Goal: Task Accomplishment & Management: Use online tool/utility

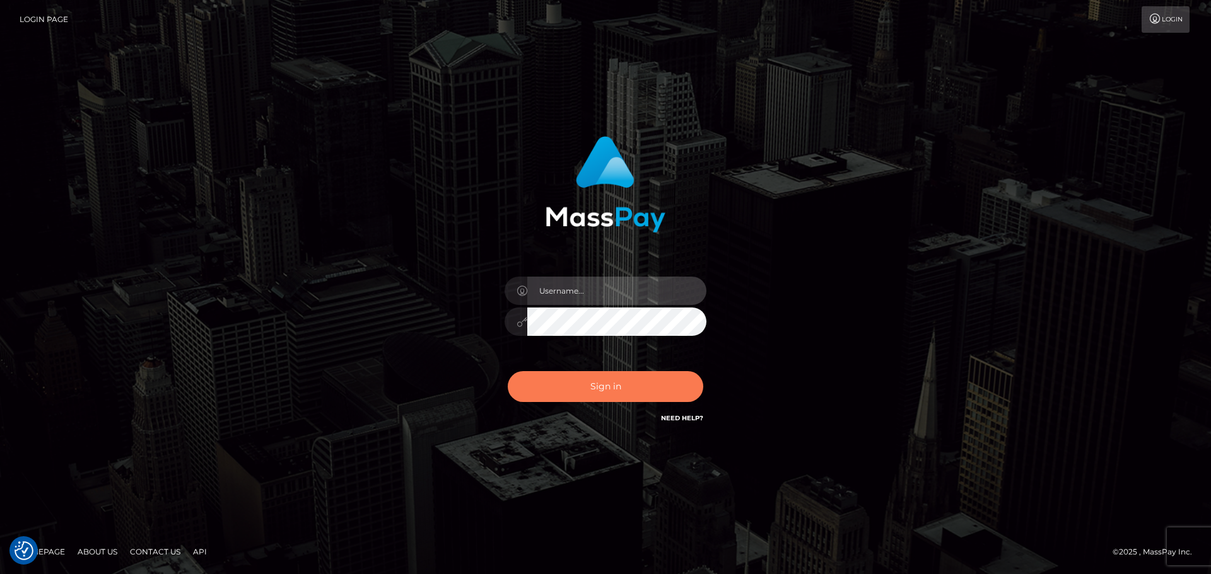
type input "vikki.jenkins"
click at [560, 385] on button "Sign in" at bounding box center [605, 386] width 195 height 31
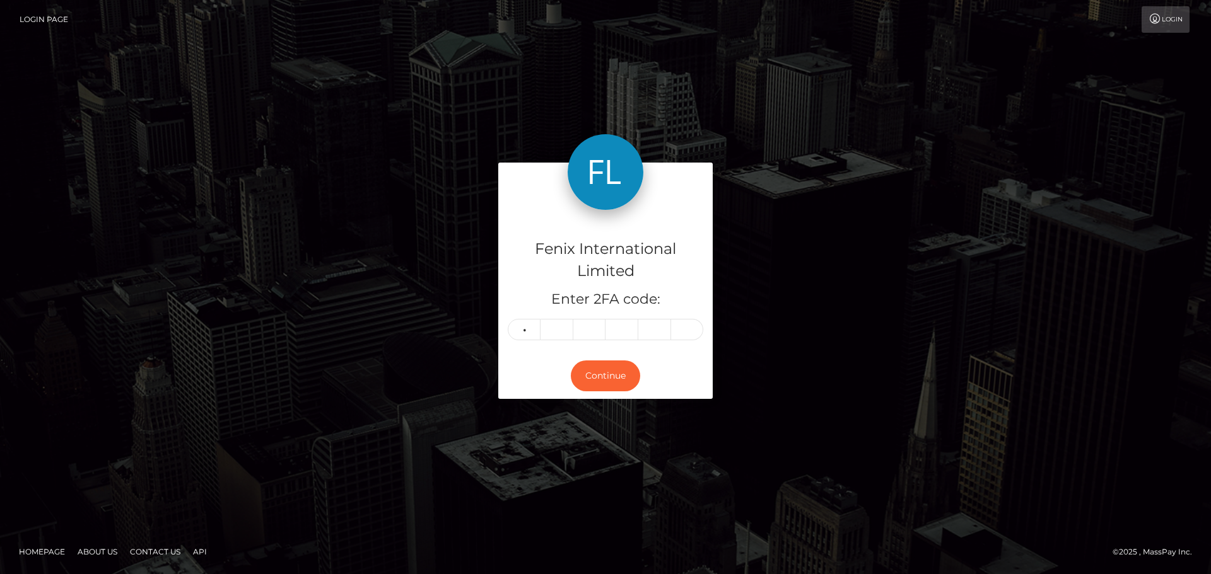
type input "7"
type input "5"
type input "8"
type input "5"
type input "3"
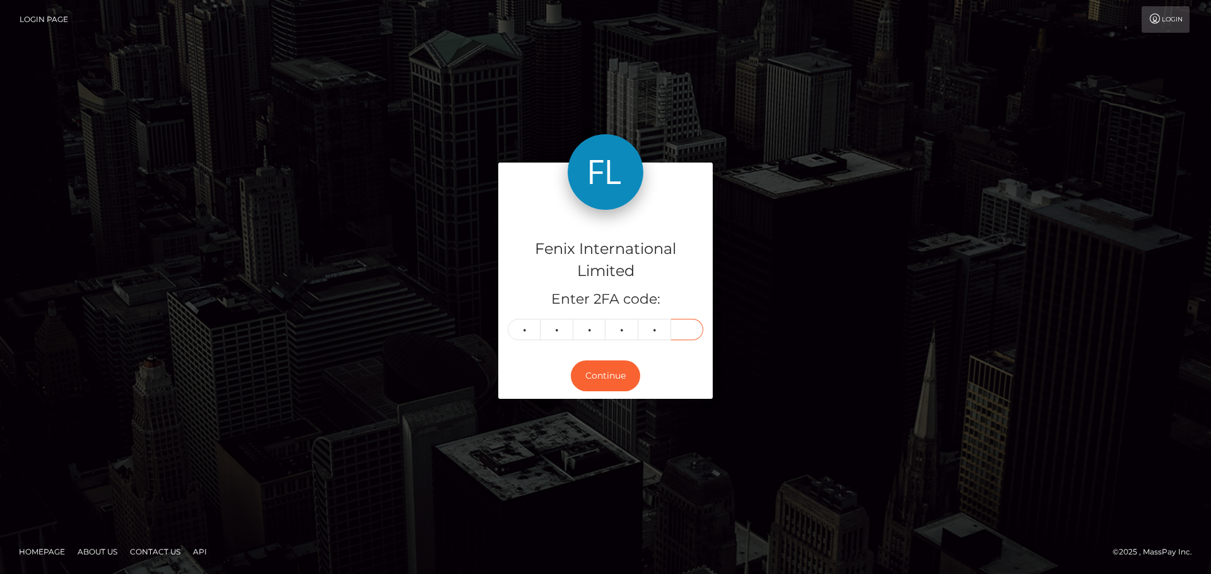
type input "5"
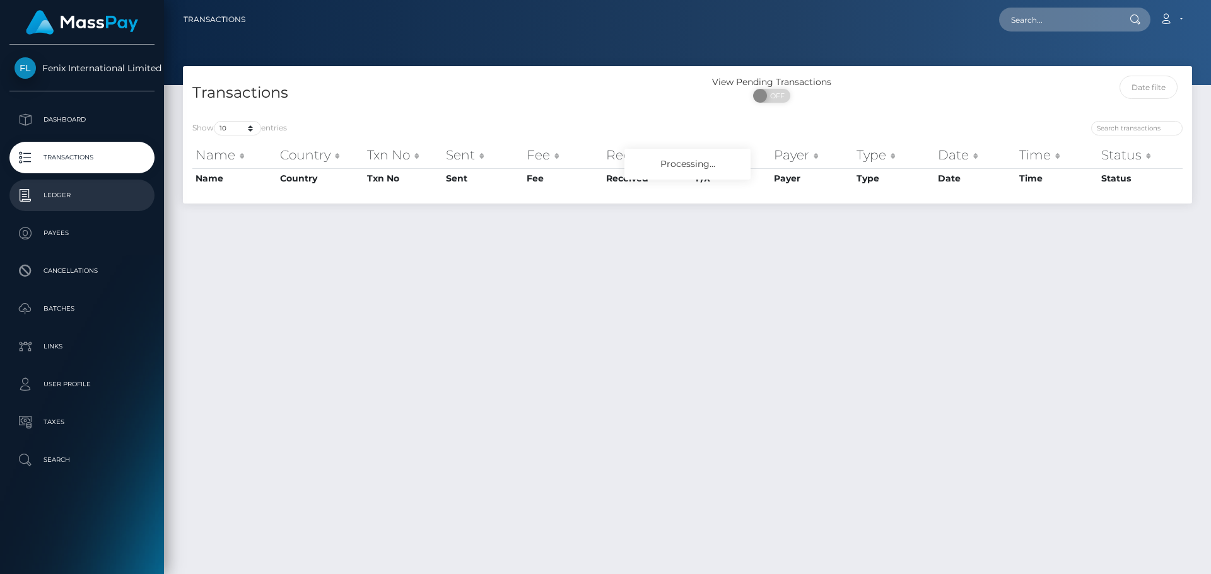
click at [64, 189] on p "Ledger" at bounding box center [82, 195] width 135 height 19
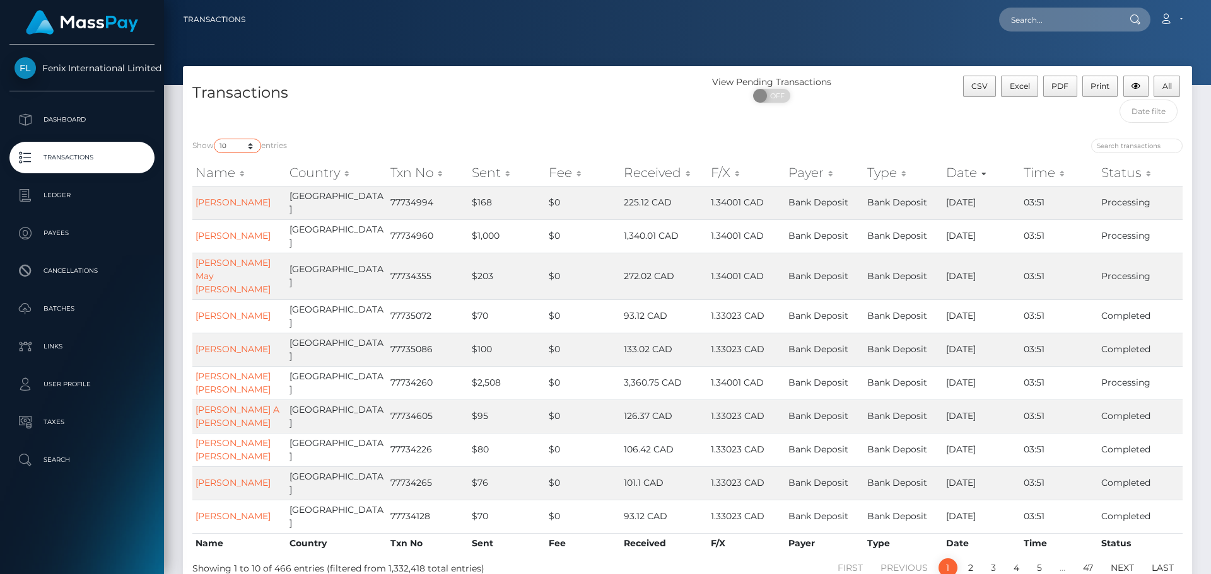
click at [236, 144] on select "10 25 50 100 250 500 1,000 3,500" at bounding box center [237, 146] width 47 height 15
select select "3500"
click at [215, 139] on select "10 25 50 100 250 500 1,000 3,500" at bounding box center [237, 146] width 47 height 15
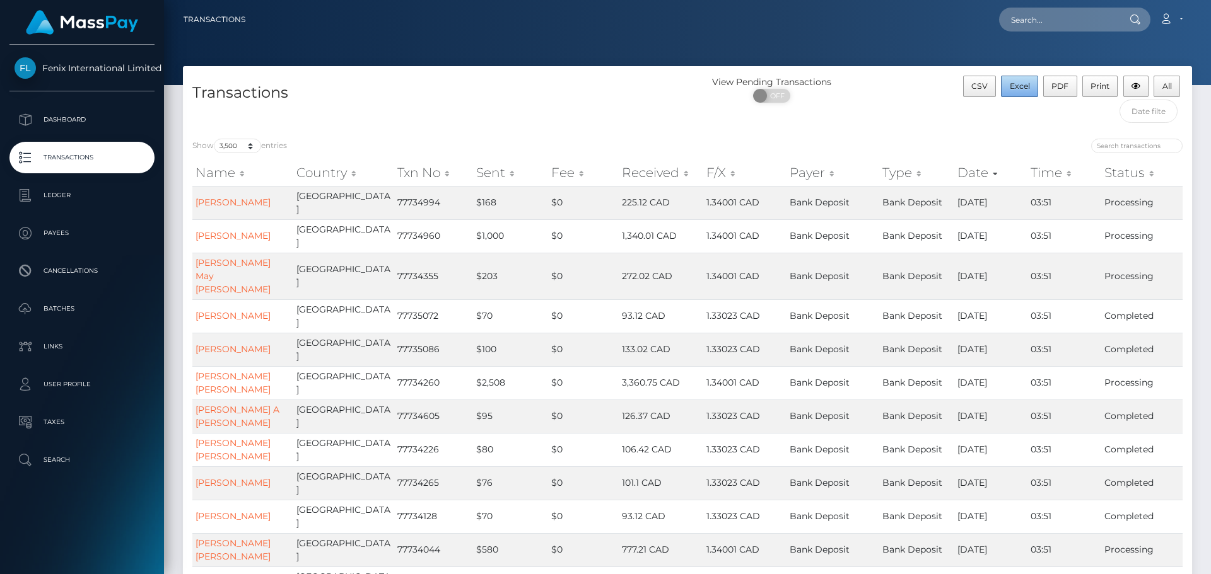
click at [1022, 83] on span "Excel" at bounding box center [1020, 85] width 20 height 9
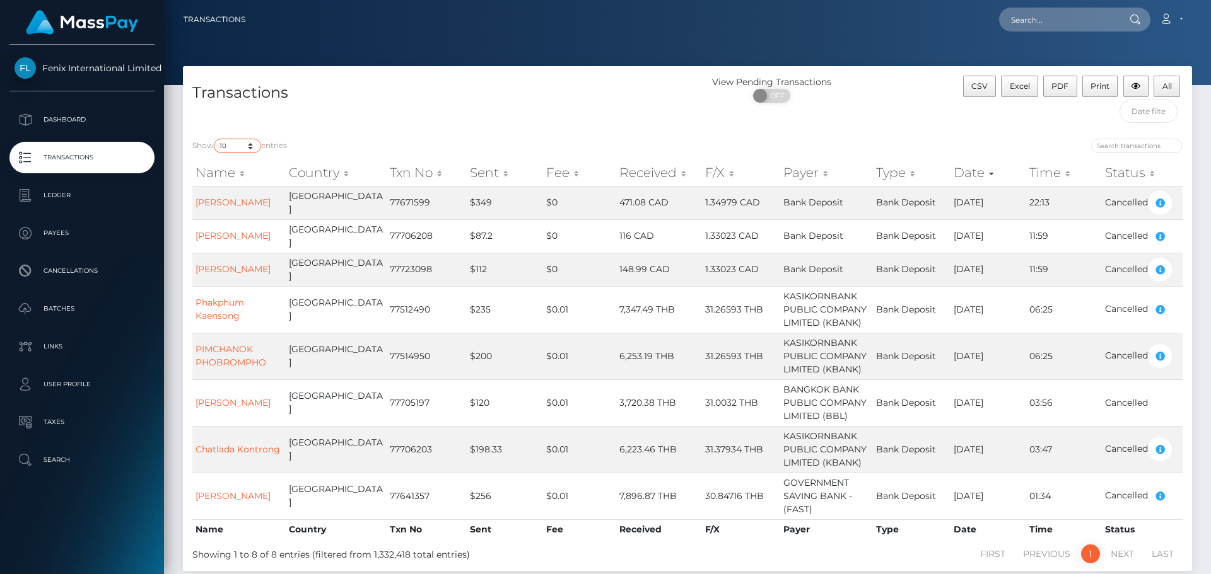
click at [240, 146] on select "10 25 50 100 250 500 1,000 3,500" at bounding box center [237, 146] width 47 height 15
select select "3500"
click at [215, 139] on select "10 25 50 100 250 500 1,000 3,500" at bounding box center [237, 146] width 47 height 15
click at [1018, 86] on span "Excel" at bounding box center [1020, 85] width 20 height 9
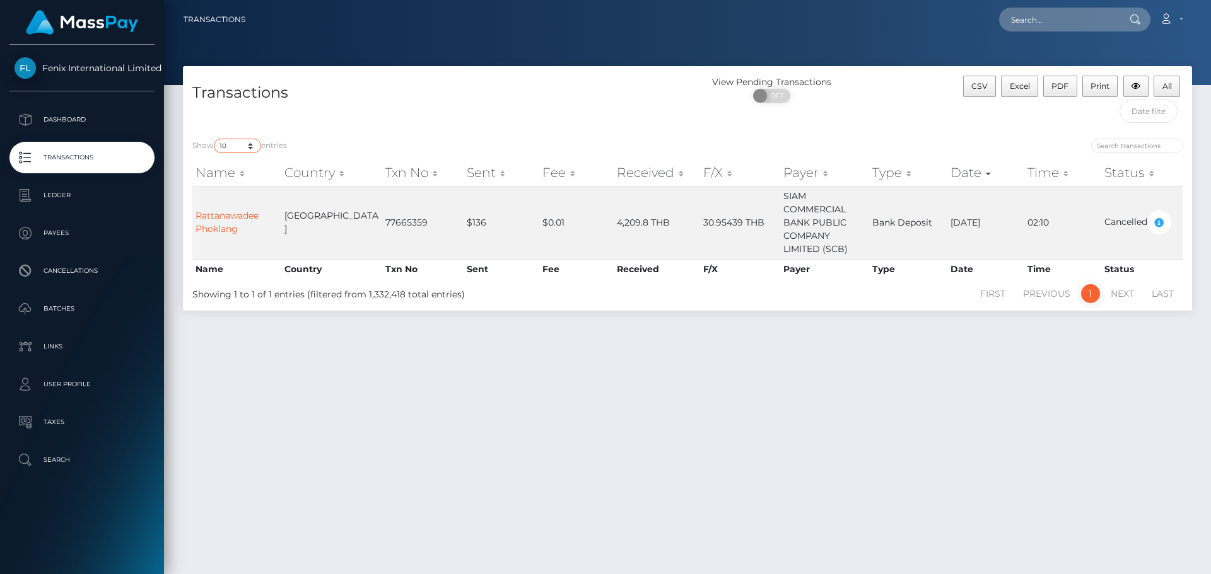
click at [255, 148] on select "10 25 50 100 250 500 1,000 3,500" at bounding box center [237, 146] width 47 height 15
select select "3500"
click at [215, 139] on select "10 25 50 100 250 500 1,000 3,500" at bounding box center [237, 146] width 47 height 15
click at [1018, 83] on span "Excel" at bounding box center [1020, 85] width 20 height 9
click at [1167, 14] on icon at bounding box center [1165, 19] width 13 height 10
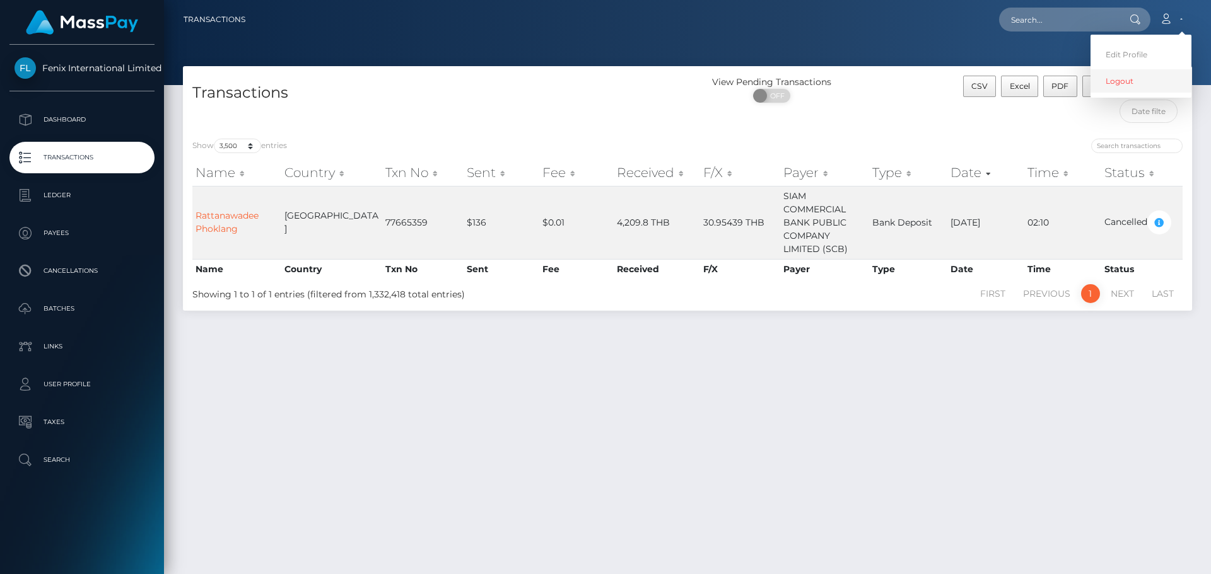
click at [1115, 81] on link "Logout" at bounding box center [1140, 80] width 101 height 23
